Goal: Check status: Check status

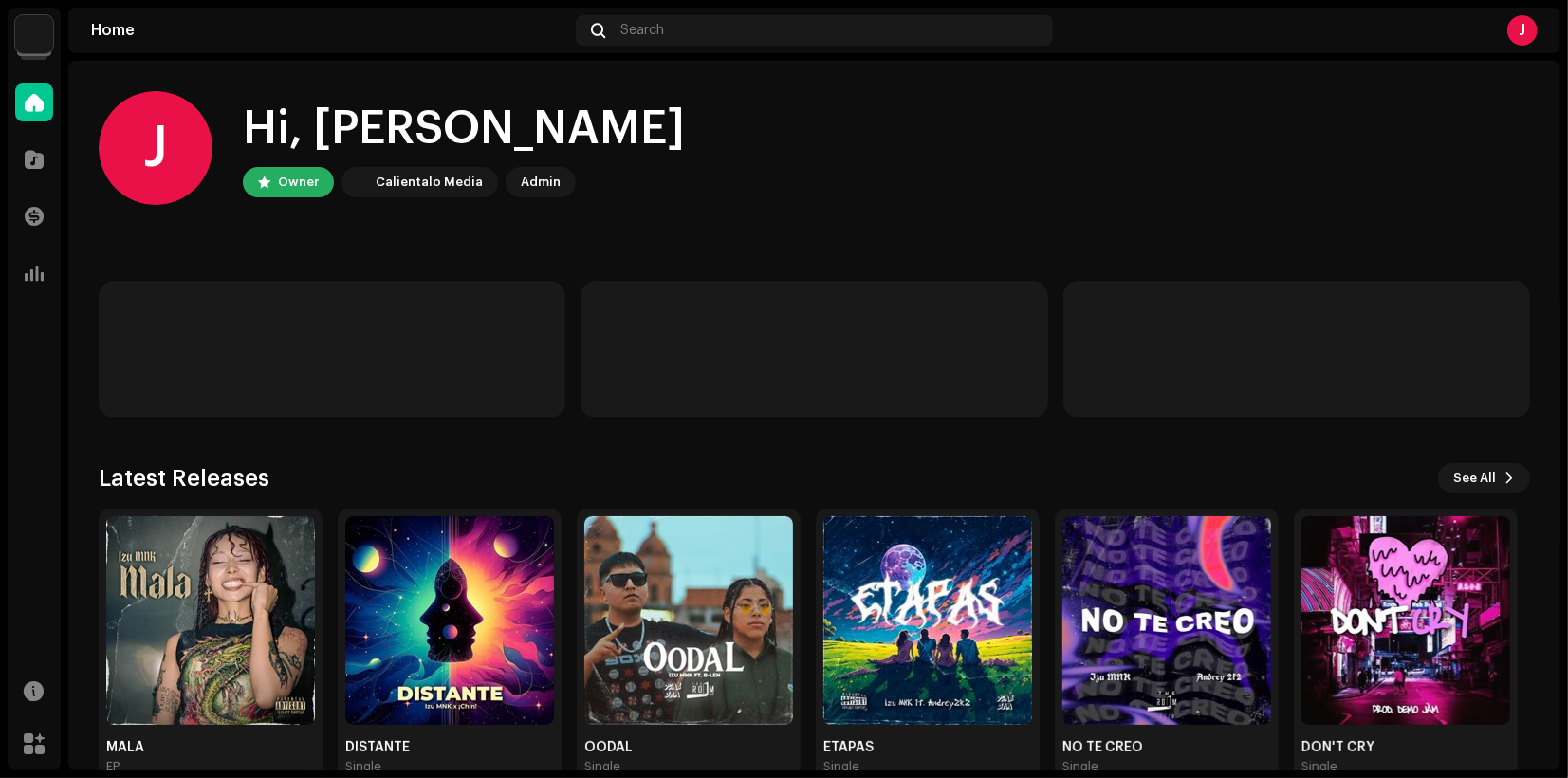
scroll to position [41, 0]
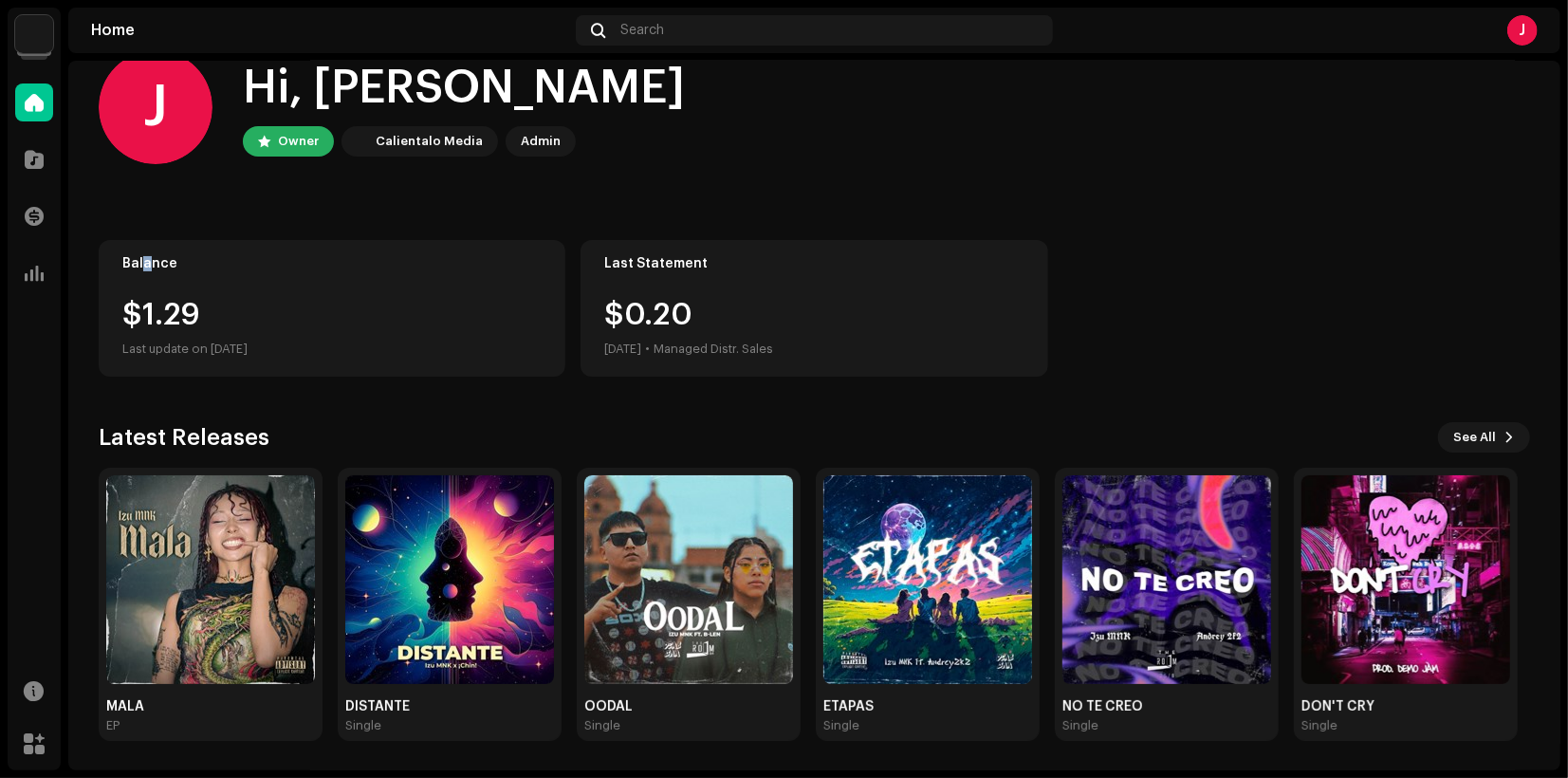
click at [145, 272] on div "Balance $1.29 Last update on [DATE]" at bounding box center [332, 308] width 467 height 136
drag, startPoint x: 145, startPoint y: 272, endPoint x: 216, endPoint y: 330, distance: 91.7
click at [241, 316] on div "$1.29" at bounding box center [332, 315] width 419 height 30
click at [19, 200] on div at bounding box center [34, 216] width 38 height 38
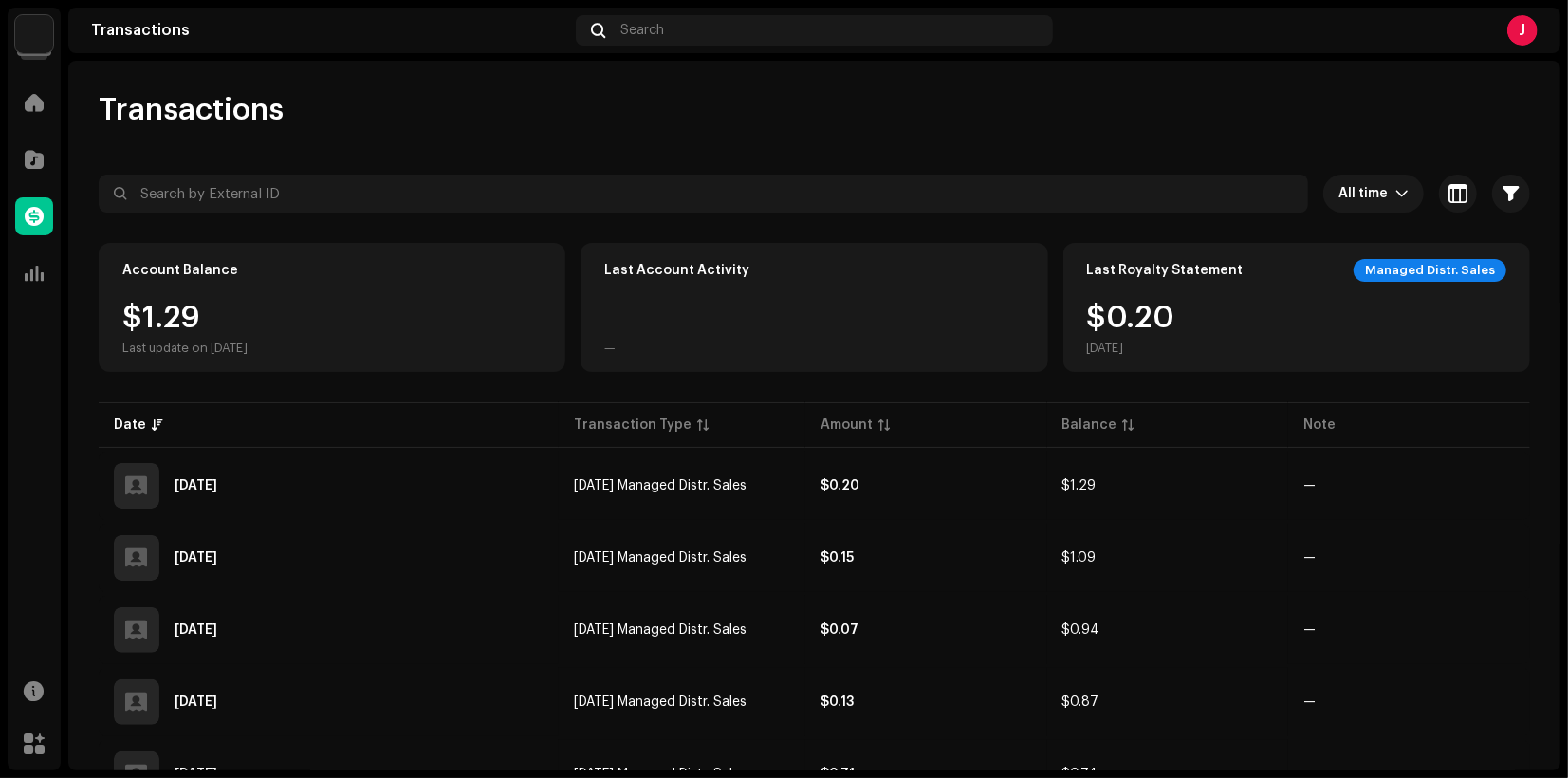
click at [1453, 275] on div "Managed Distr. Sales" at bounding box center [1430, 270] width 152 height 23
